Goal: Task Accomplishment & Management: Manage account settings

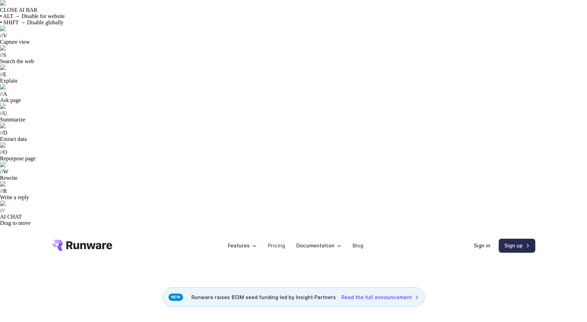
click at [515, 239] on link "Sign up" at bounding box center [517, 246] width 36 height 14
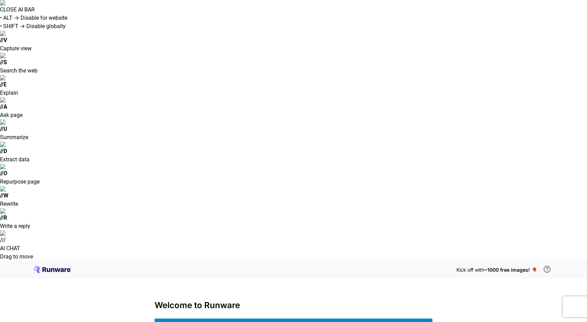
type input "**********"
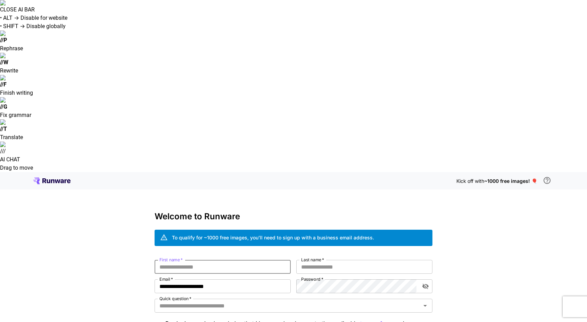
click at [215, 260] on input "First name   *" at bounding box center [223, 267] width 136 height 14
type input "****"
click at [323, 260] on input "Last name   *" at bounding box center [364, 267] width 136 height 14
type input "*******"
click at [270, 280] on input "**********" at bounding box center [223, 287] width 136 height 14
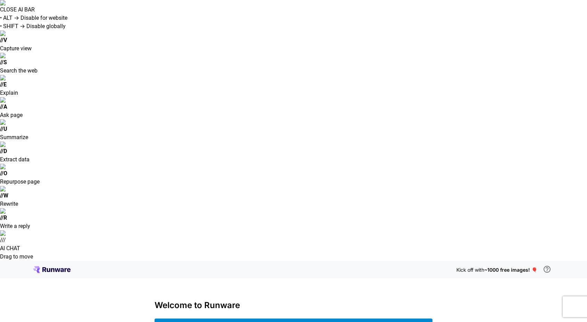
type input "**********"
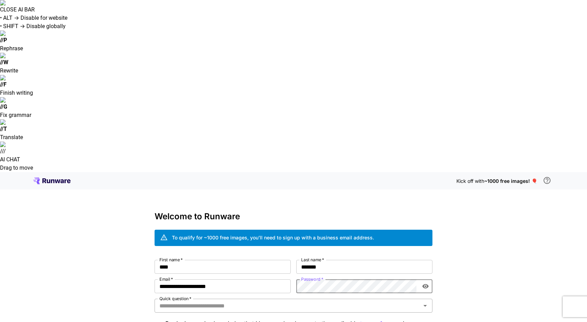
click at [293, 301] on input "Quick question   *" at bounding box center [288, 306] width 262 height 10
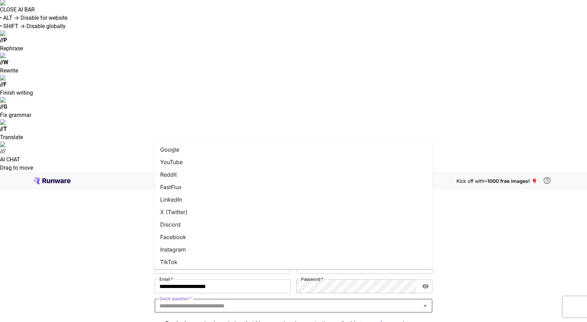
click at [228, 151] on li "Google" at bounding box center [294, 150] width 278 height 13
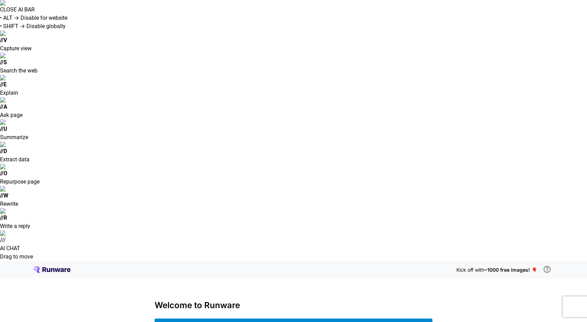
click at [536, 267] on span "~1000 free images! 🎈" at bounding box center [510, 270] width 53 height 6
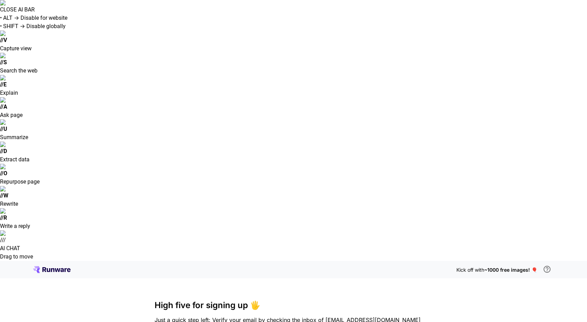
click at [500, 267] on span "~1000 free images! 🎈" at bounding box center [510, 270] width 53 height 6
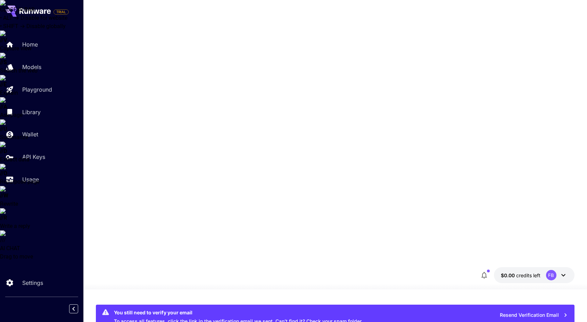
click at [561, 271] on icon at bounding box center [563, 275] width 8 height 8
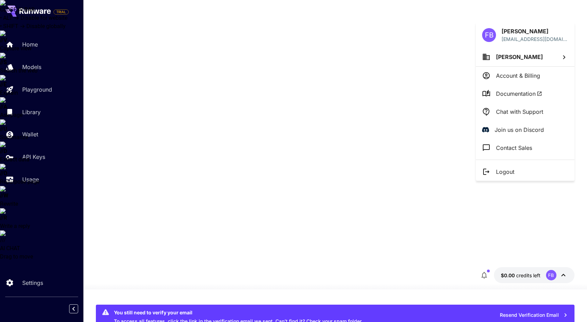
click at [301, 141] on div at bounding box center [293, 161] width 587 height 322
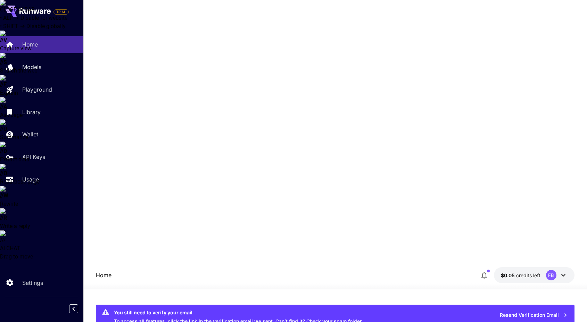
click at [563, 271] on icon at bounding box center [563, 275] width 8 height 8
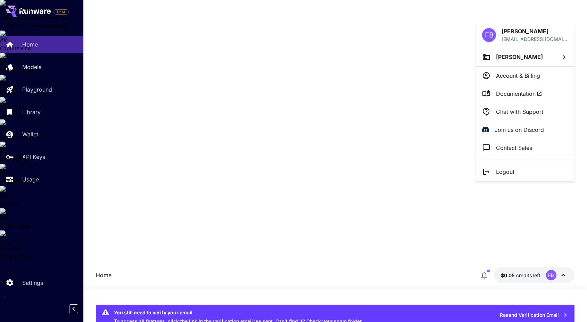
click at [31, 157] on div at bounding box center [293, 161] width 587 height 322
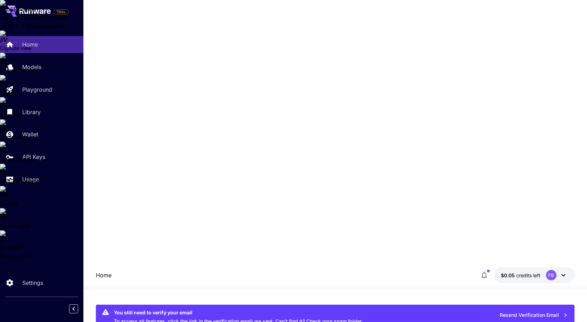
click at [31, 159] on p "API Keys" at bounding box center [33, 157] width 23 height 8
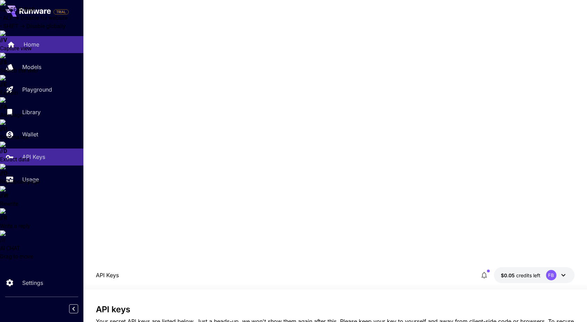
click at [34, 43] on p "Home" at bounding box center [32, 44] width 16 height 8
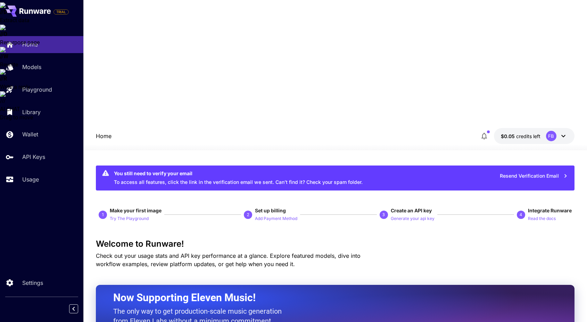
scroll to position [49, 0]
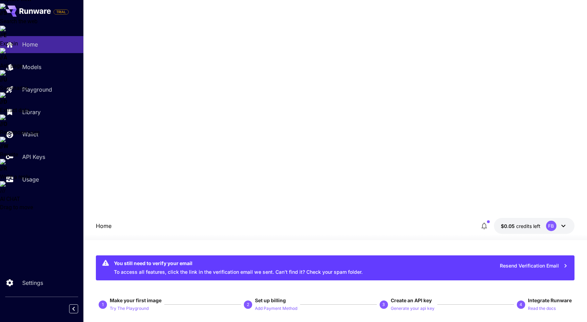
click at [562, 222] on icon at bounding box center [563, 226] width 8 height 8
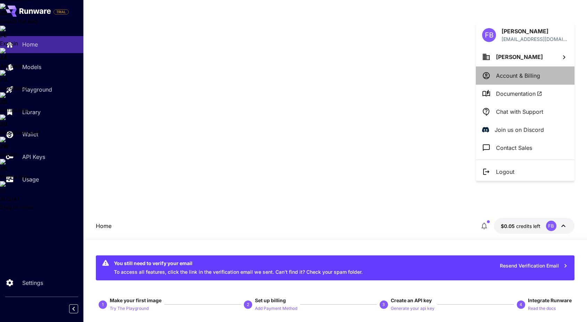
click at [510, 80] on p "Account & Billing" at bounding box center [518, 76] width 44 height 8
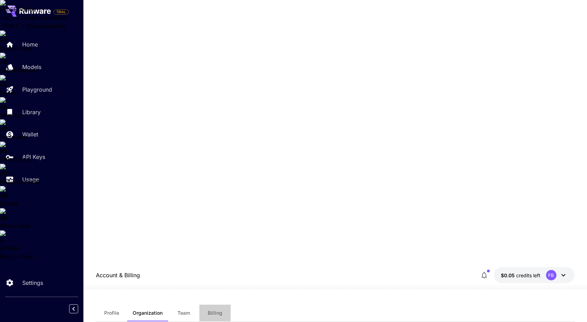
click at [213, 305] on button "Billing" at bounding box center [214, 313] width 31 height 17
click at [114, 310] on span "Profile" at bounding box center [111, 313] width 15 height 6
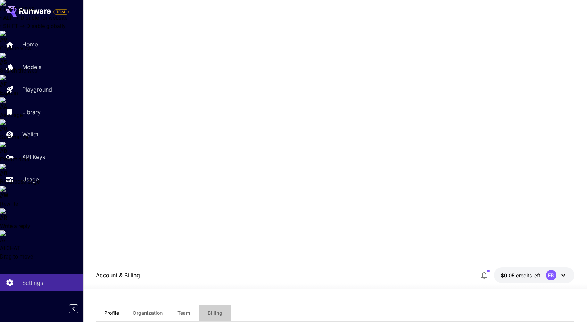
click at [221, 305] on button "Billing" at bounding box center [214, 313] width 31 height 17
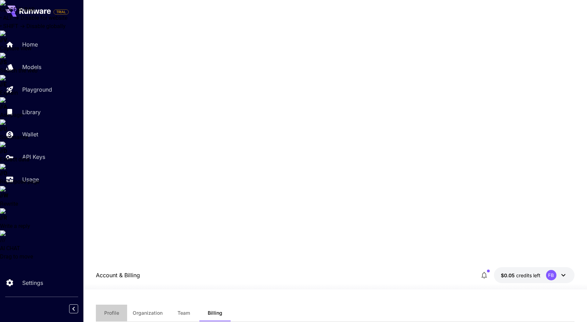
click at [113, 305] on button "Profile" at bounding box center [111, 313] width 31 height 17
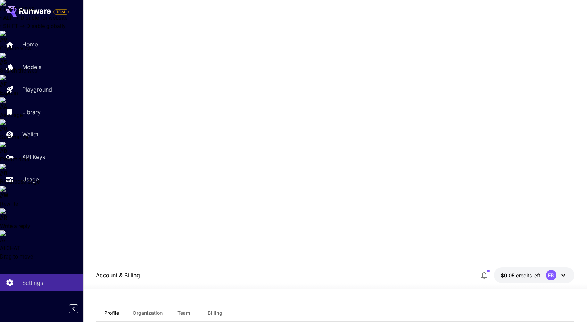
click at [557, 270] on div "FB" at bounding box center [557, 275] width 22 height 10
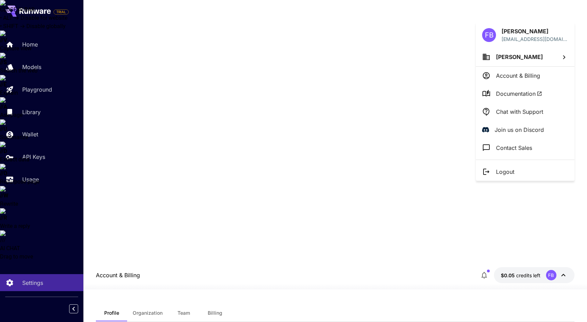
click at [514, 81] on li "Account & Billing" at bounding box center [525, 76] width 99 height 18
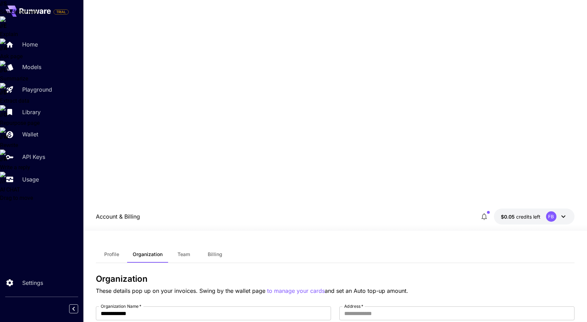
scroll to position [102, 0]
